Goal: Task Accomplishment & Management: Use online tool/utility

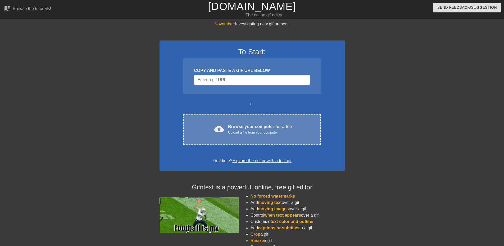
click at [228, 120] on div "cloud_upload Browse your computer for a file Upload a file from your computer C…" at bounding box center [251, 129] width 137 height 31
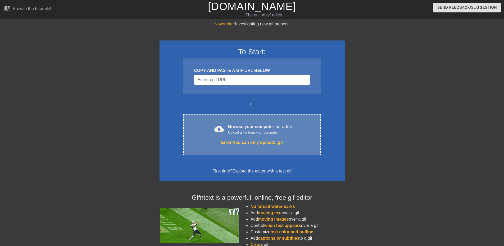
click at [285, 125] on div "Browse your computer for a file Upload a file from your computer" at bounding box center [260, 130] width 64 height 12
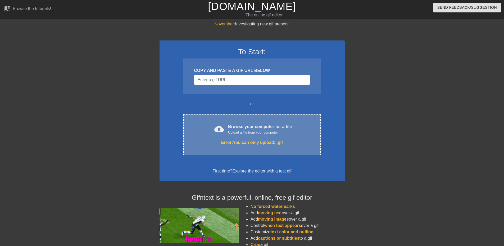
click at [241, 124] on div "Browse your computer for a file Upload a file from your computer" at bounding box center [260, 130] width 64 height 12
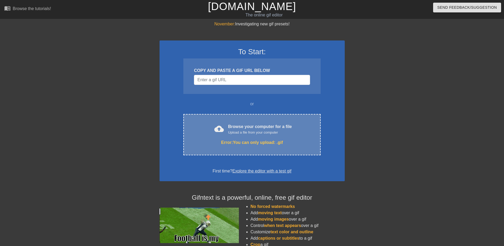
click at [223, 125] on span "cloud_upload" at bounding box center [219, 129] width 10 height 10
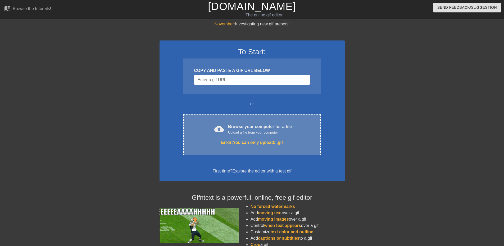
click at [248, 133] on div "Upload a file from your computer" at bounding box center [260, 132] width 64 height 5
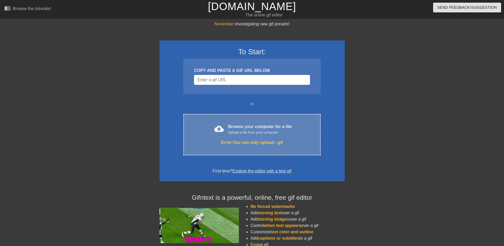
click at [257, 136] on div "cloud_upload Browse your computer for a file Upload a file from your computer E…" at bounding box center [251, 134] width 137 height 41
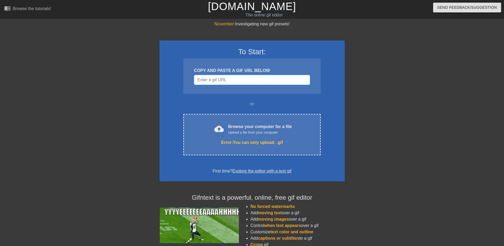
click at [226, 76] on input "Username" at bounding box center [252, 80] width 116 height 10
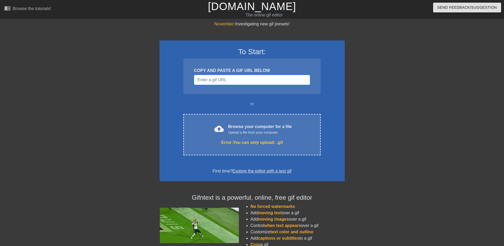
drag, startPoint x: 226, startPoint y: 76, endPoint x: 214, endPoint y: 82, distance: 13.3
click at [214, 82] on input "Username" at bounding box center [252, 80] width 116 height 10
